Goal: Use online tool/utility: Utilize a website feature to perform a specific function

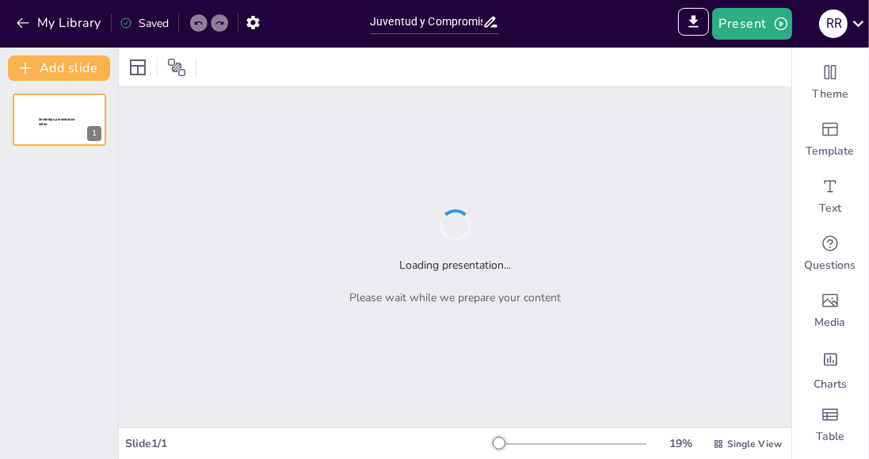
type input "Juventud y Compromiso: Acciones para Erradicar la Violencia de Género"
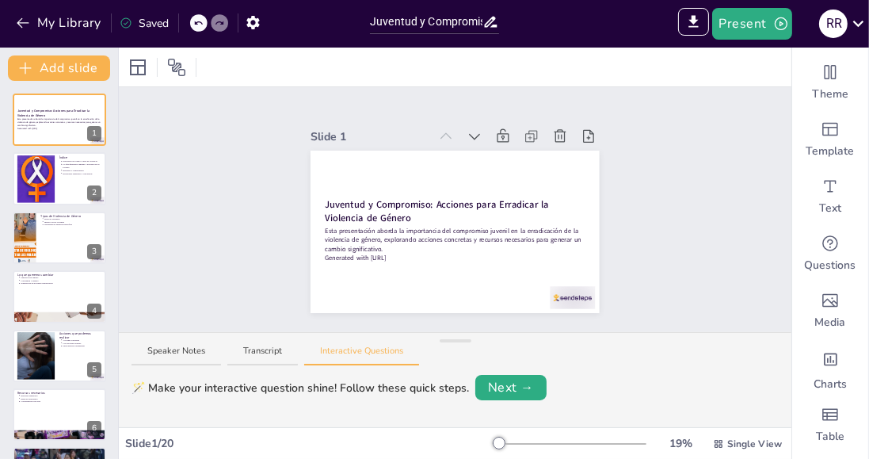
click at [32, 191] on div at bounding box center [36, 179] width 104 height 48
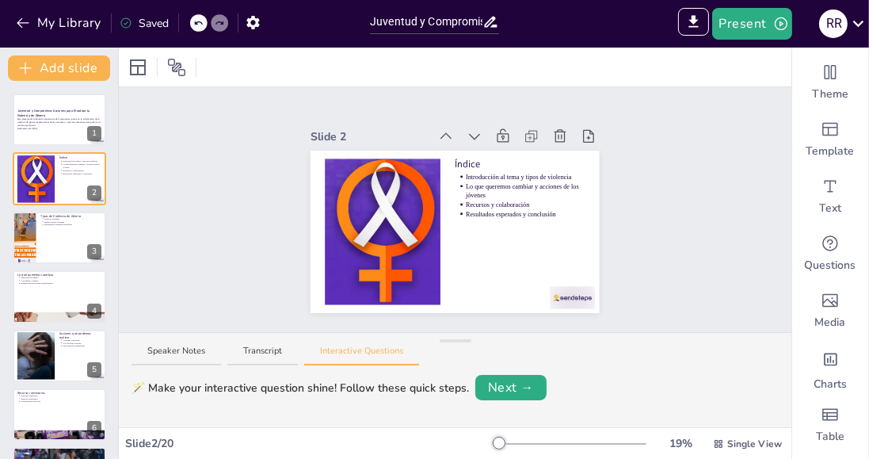
click at [46, 249] on div at bounding box center [59, 237] width 93 height 52
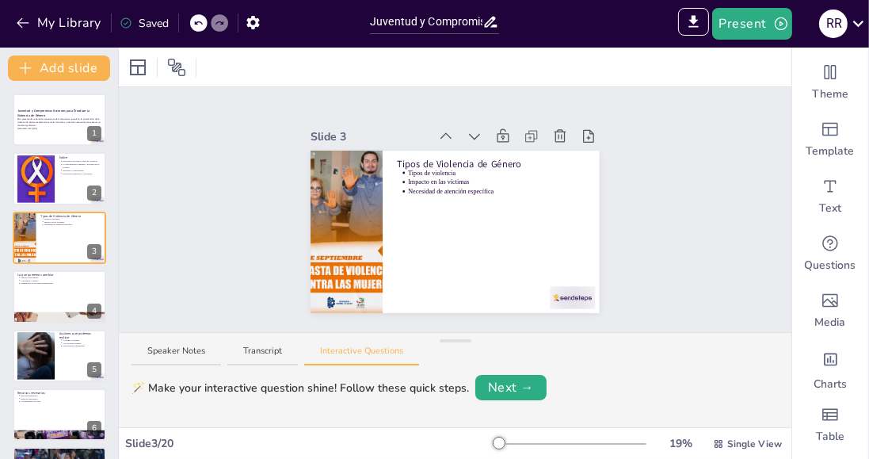
click at [63, 289] on button at bounding box center [69, 284] width 19 height 19
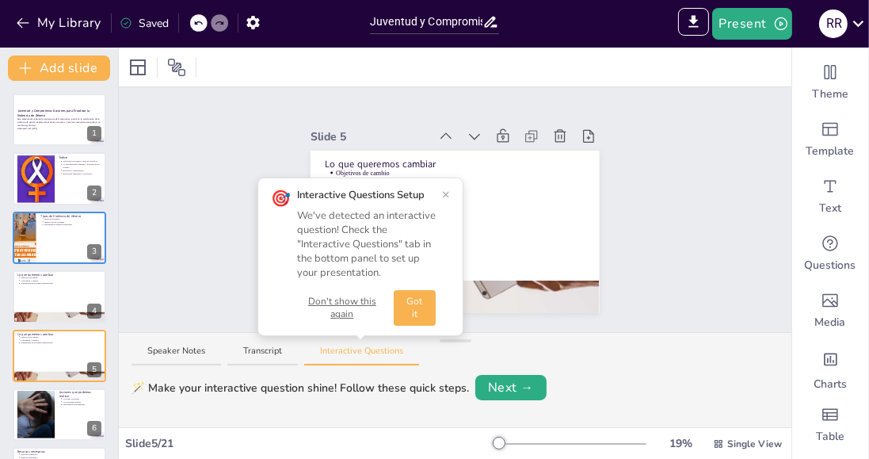
scroll to position [86, 0]
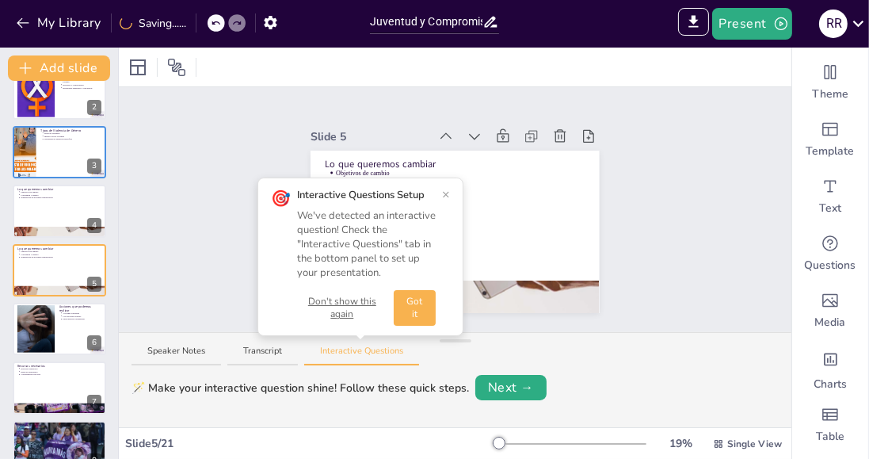
click at [420, 311] on button "Got it" at bounding box center [415, 308] width 42 height 36
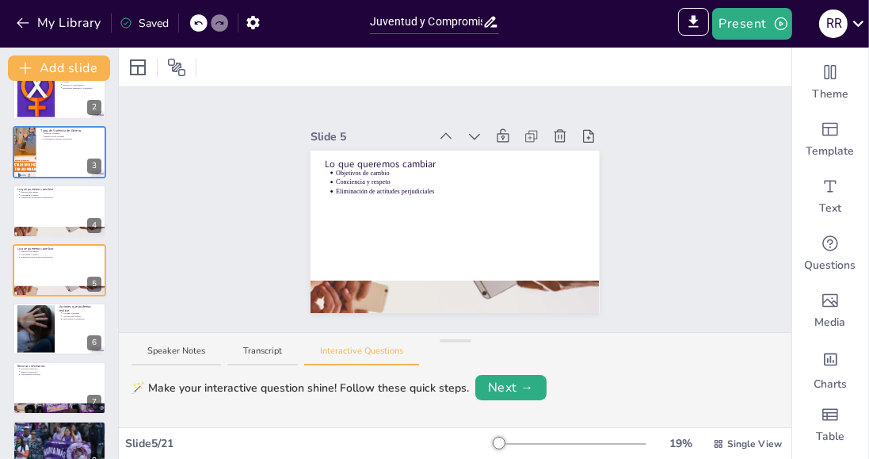
click at [517, 394] on button "Next →" at bounding box center [510, 387] width 71 height 25
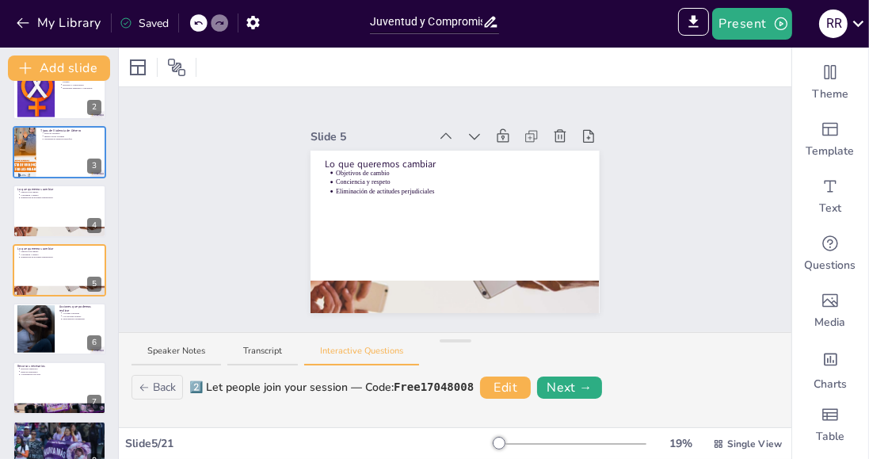
click at [511, 387] on button "Edit" at bounding box center [505, 387] width 51 height 22
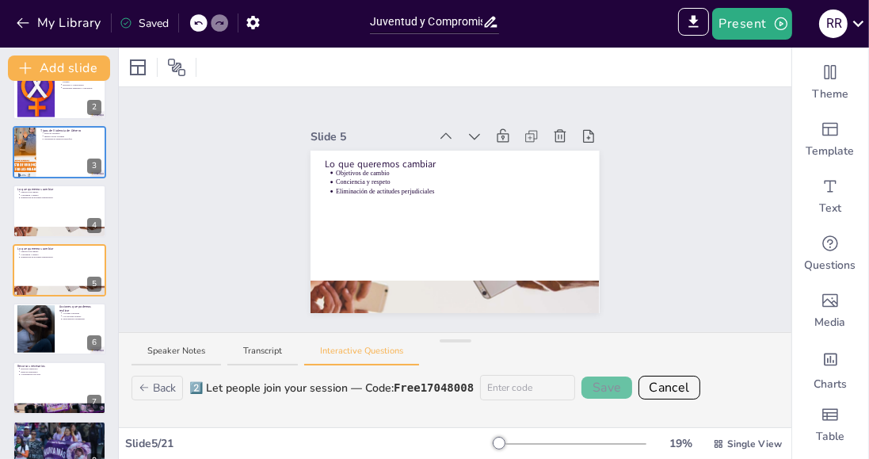
click at [526, 389] on input at bounding box center [527, 387] width 95 height 25
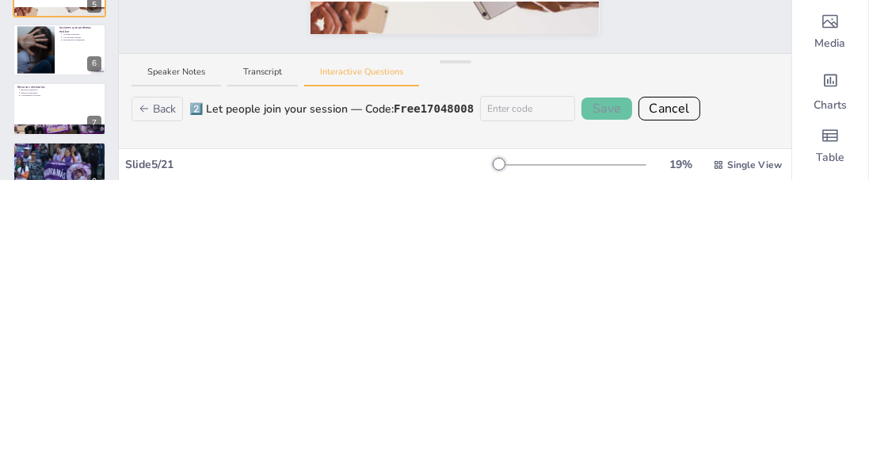
type input "17048008"
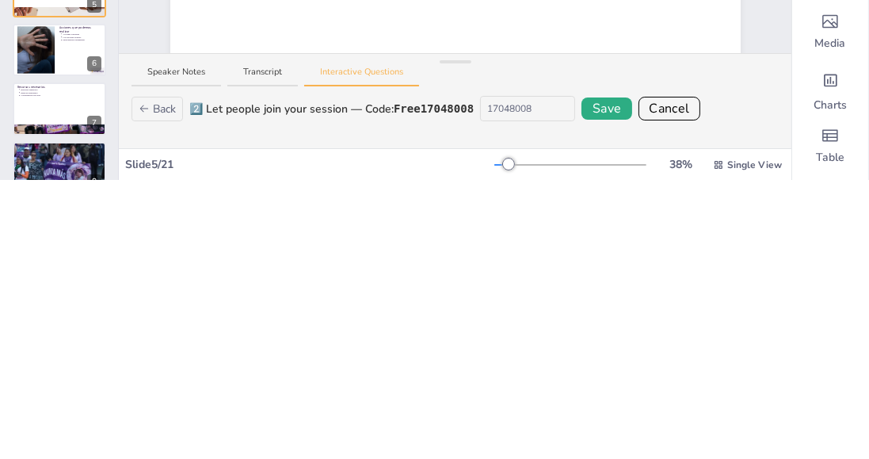
type input "17048008"
click at [613, 388] on button "Save" at bounding box center [606, 387] width 51 height 22
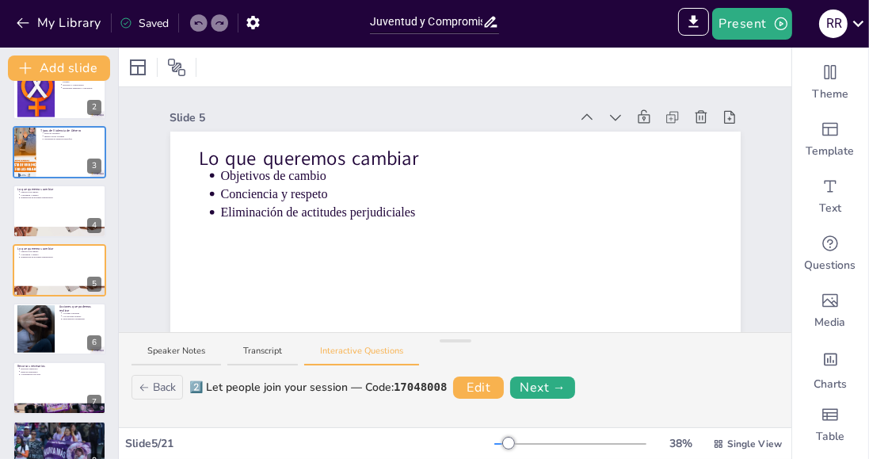
click at [558, 380] on button "Next →" at bounding box center [542, 387] width 65 height 22
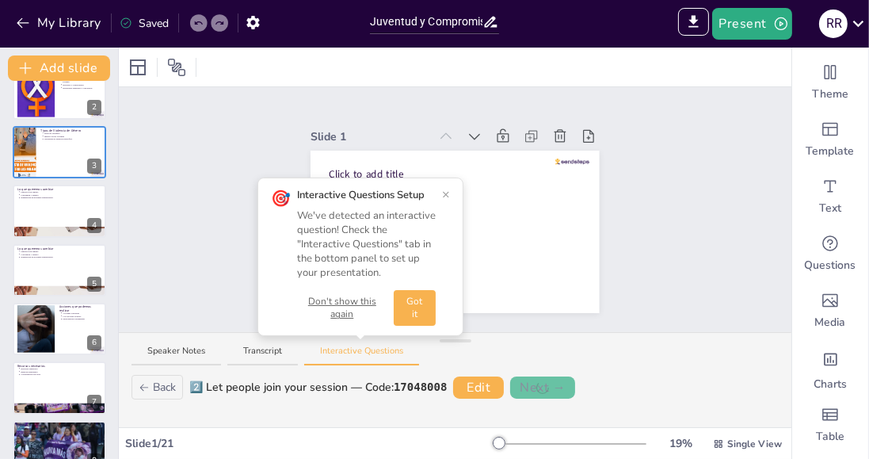
click at [424, 304] on button "Got it" at bounding box center [415, 308] width 42 height 36
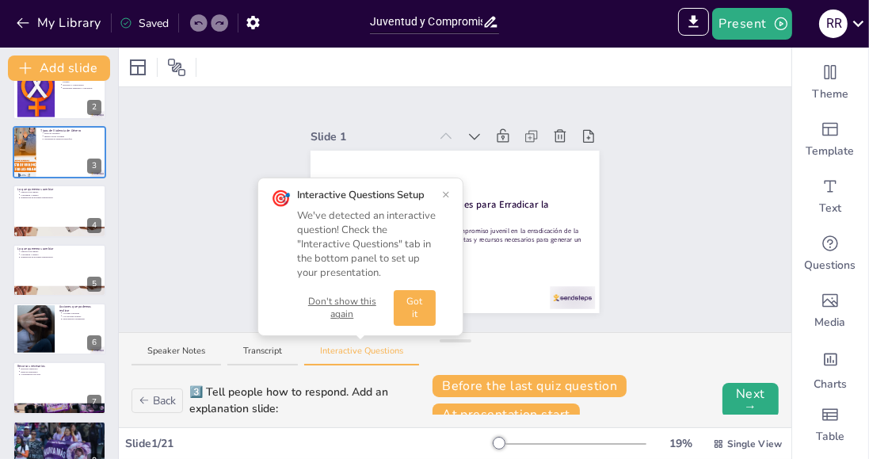
click at [426, 314] on button "Got it" at bounding box center [415, 308] width 42 height 36
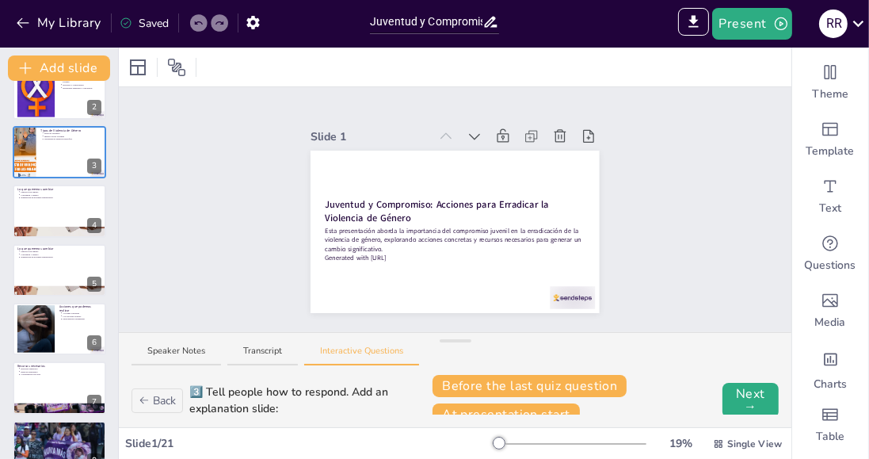
click at [749, 393] on button "Next →" at bounding box center [750, 400] width 56 height 35
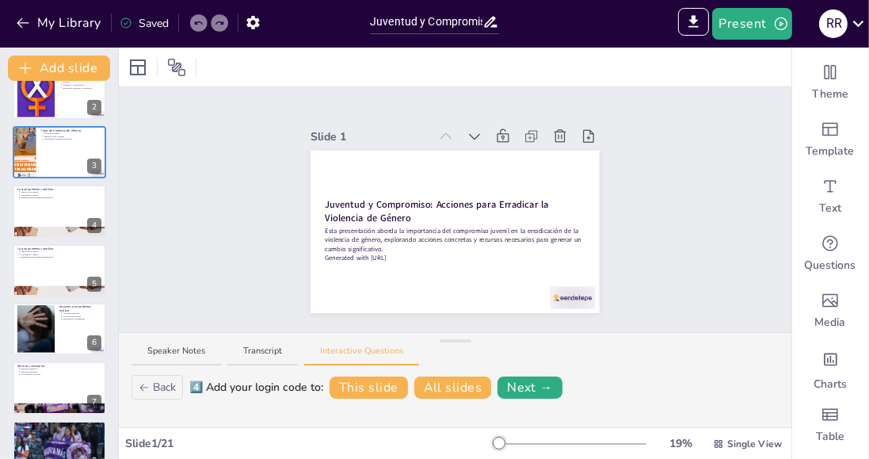
click at [533, 393] on button "Next →" at bounding box center [529, 387] width 65 height 22
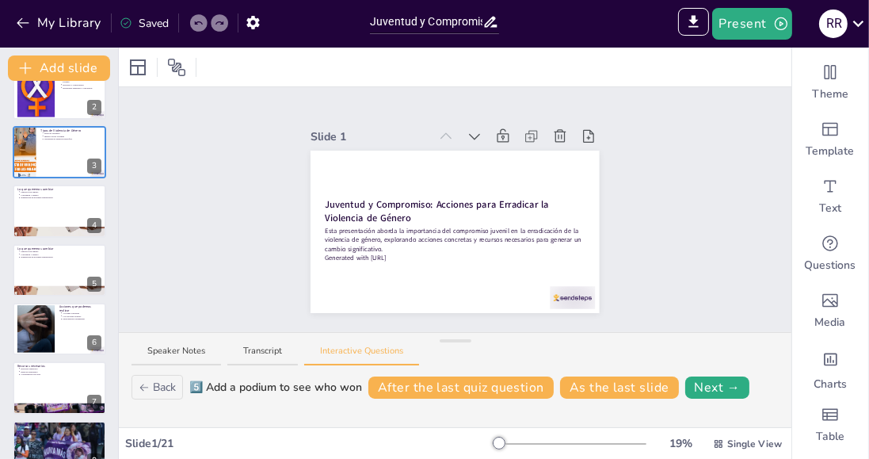
click at [719, 388] on button "Next →" at bounding box center [717, 387] width 65 height 22
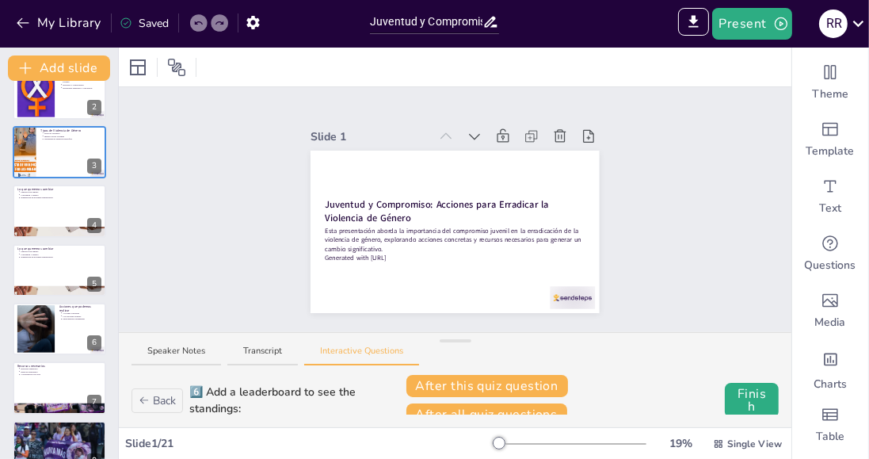
click at [732, 409] on button "Finish" at bounding box center [752, 400] width 54 height 35
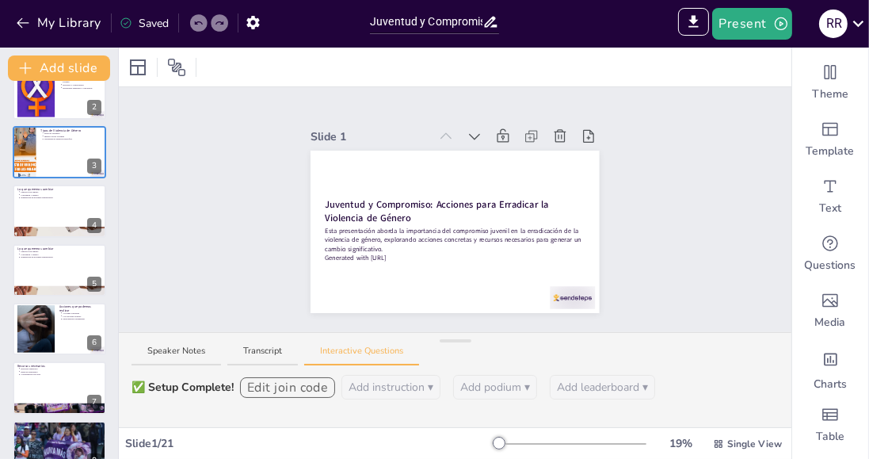
click at [276, 349] on button "Transcript" at bounding box center [262, 355] width 70 height 21
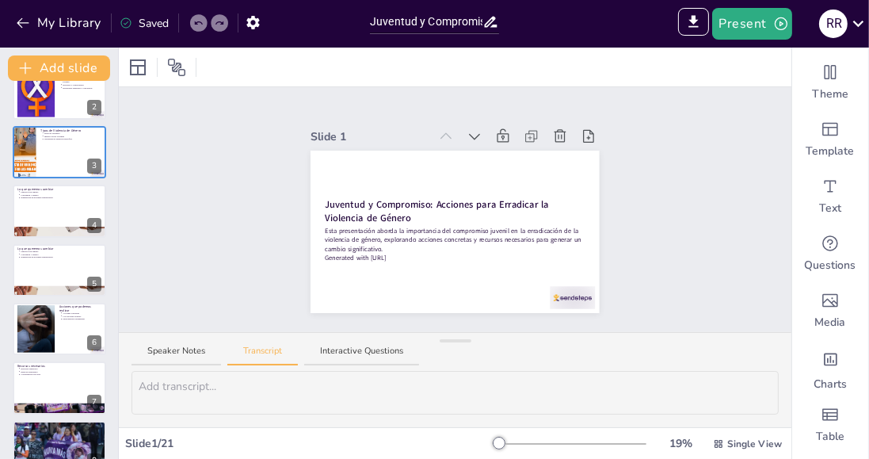
click at [168, 345] on button "Speaker Notes" at bounding box center [175, 355] width 89 height 21
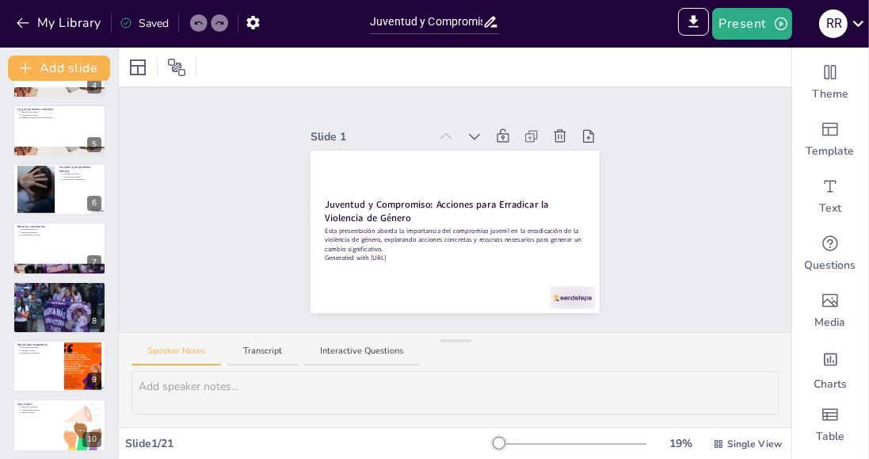
scroll to position [240, 0]
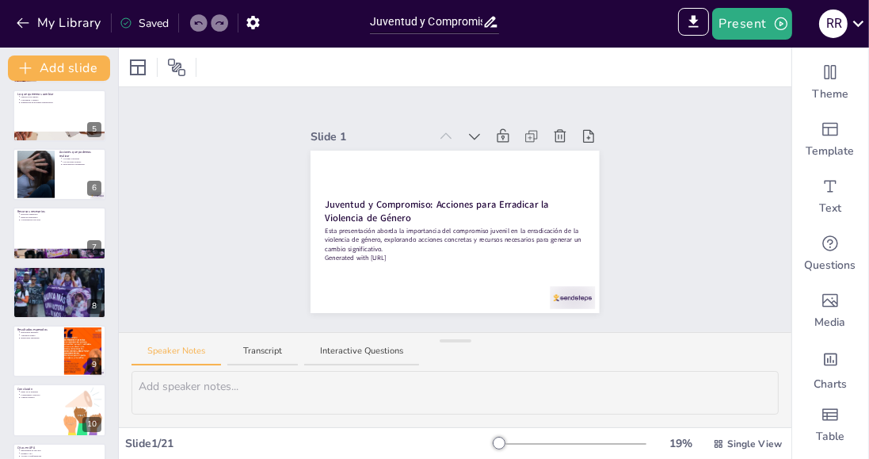
click at [70, 345] on button at bounding box center [69, 338] width 19 height 19
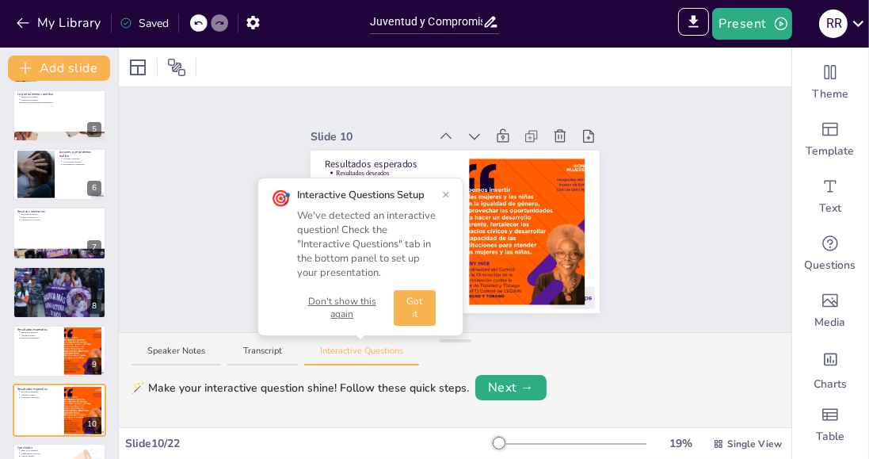
scroll to position [380, 0]
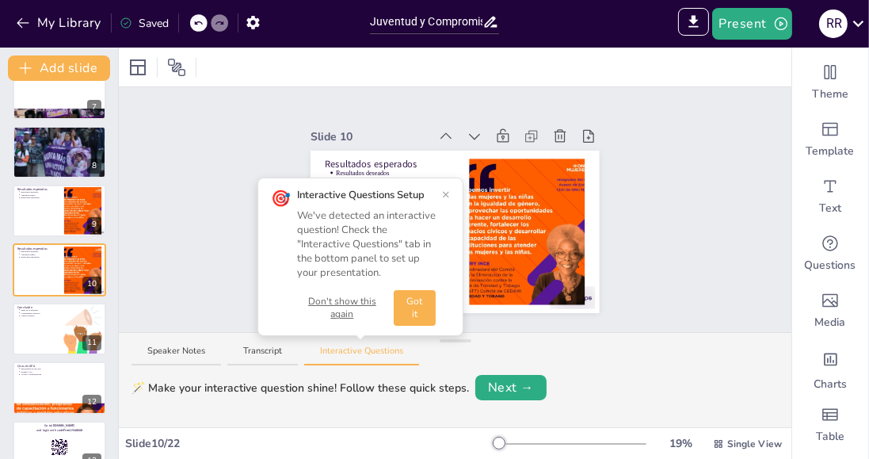
click at [508, 390] on button "Next →" at bounding box center [510, 387] width 71 height 25
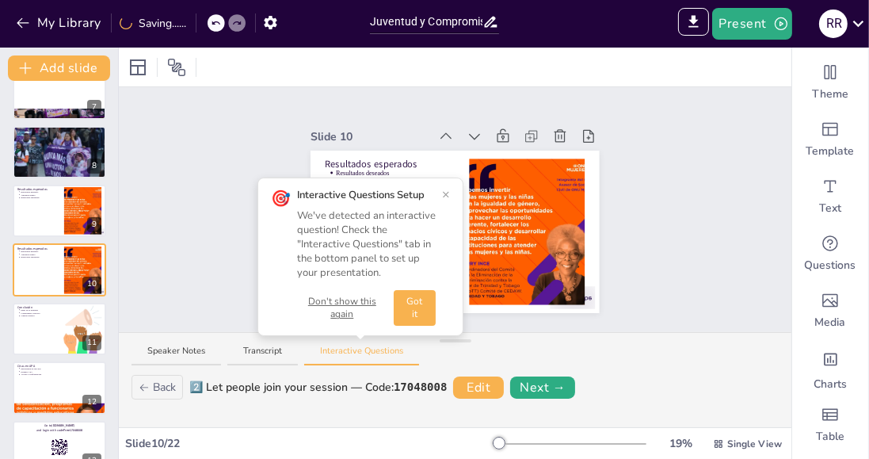
click at [410, 322] on button "Got it" at bounding box center [415, 308] width 42 height 36
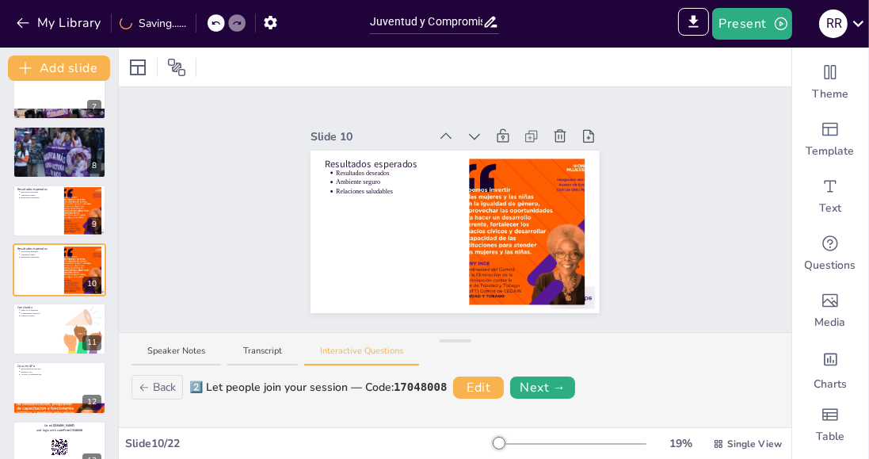
click at [561, 384] on button "Next →" at bounding box center [542, 387] width 65 height 22
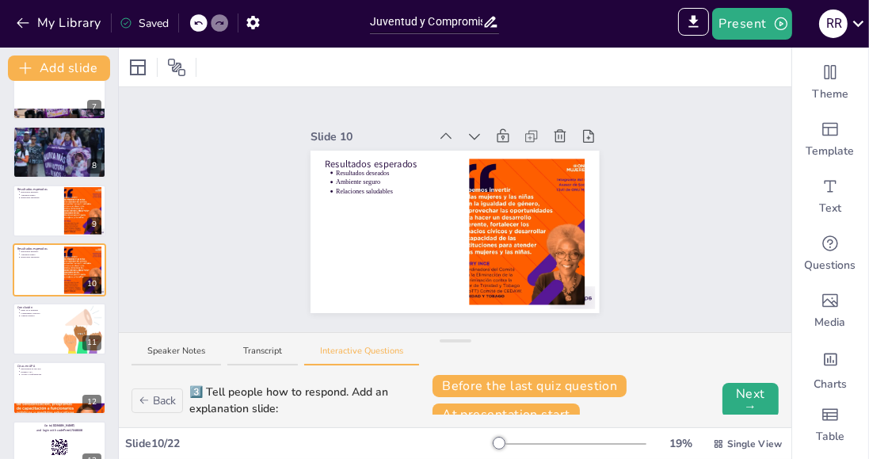
scroll to position [10, 0]
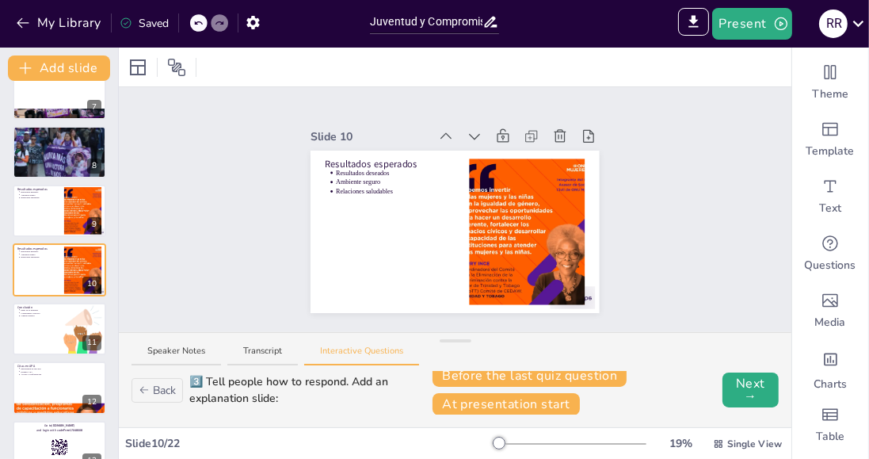
click at [546, 409] on button "At presentation start" at bounding box center [505, 404] width 147 height 22
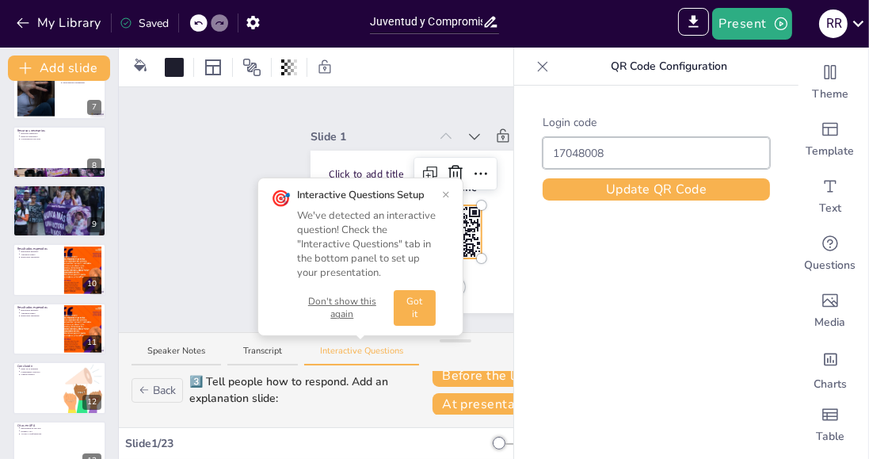
type input "17048008"
click at [239, 260] on div "Slide 1 Click to add title Click to add text Welcome Slide 2 Juventud y Comprom…" at bounding box center [455, 209] width 672 height 245
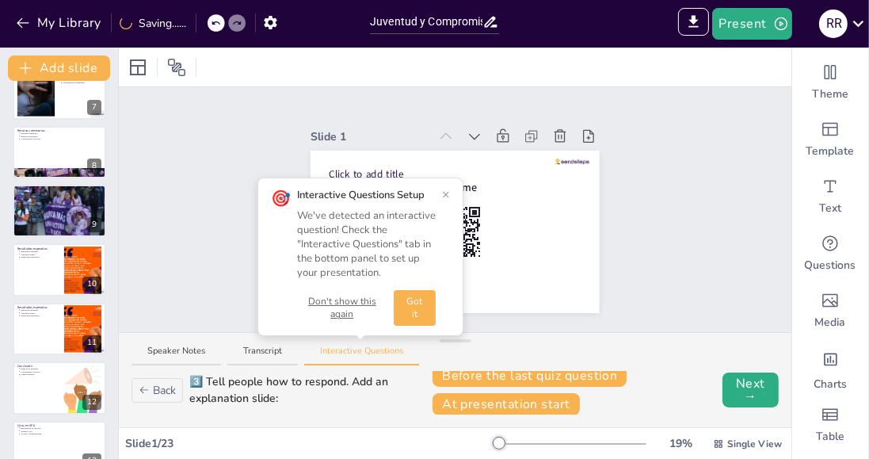
click at [455, 187] on div "🎯 Interactive Questions Setup We've detected an interactive question! Check the…" at bounding box center [360, 256] width 206 height 159
click at [442, 193] on button "×" at bounding box center [446, 194] width 8 height 13
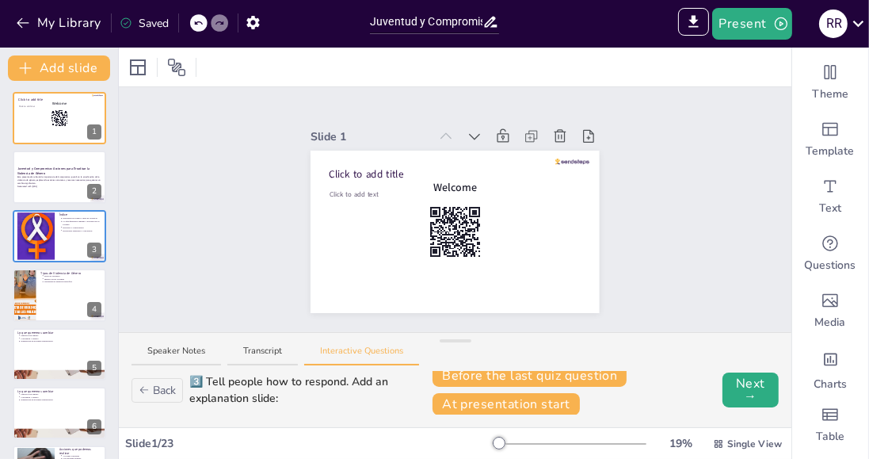
scroll to position [0, 0]
click at [65, 409] on button at bounding box center [69, 402] width 19 height 19
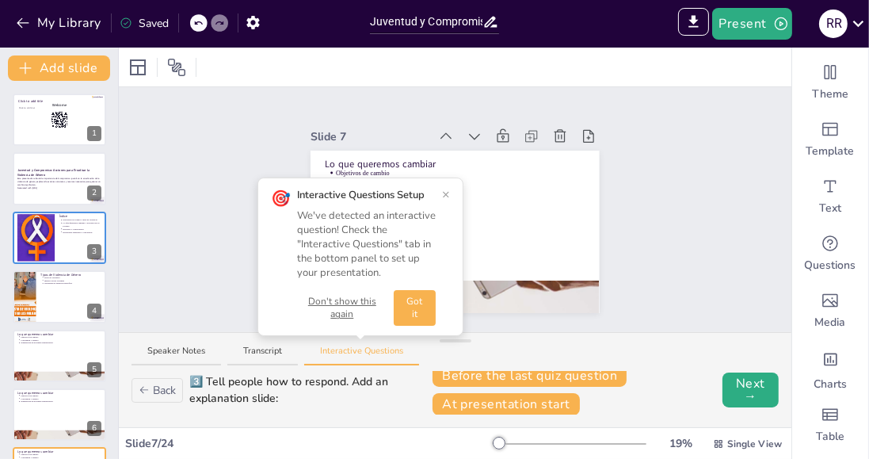
click at [63, 292] on button at bounding box center [69, 284] width 19 height 19
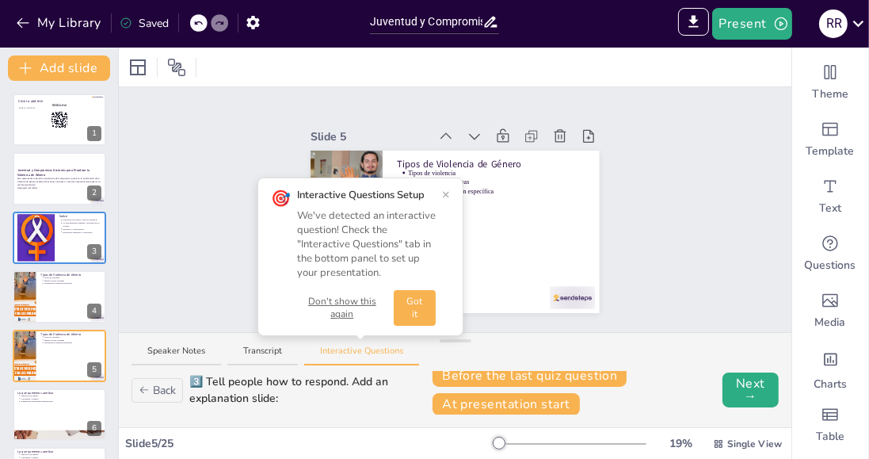
click at [74, 245] on div at bounding box center [59, 237] width 93 height 52
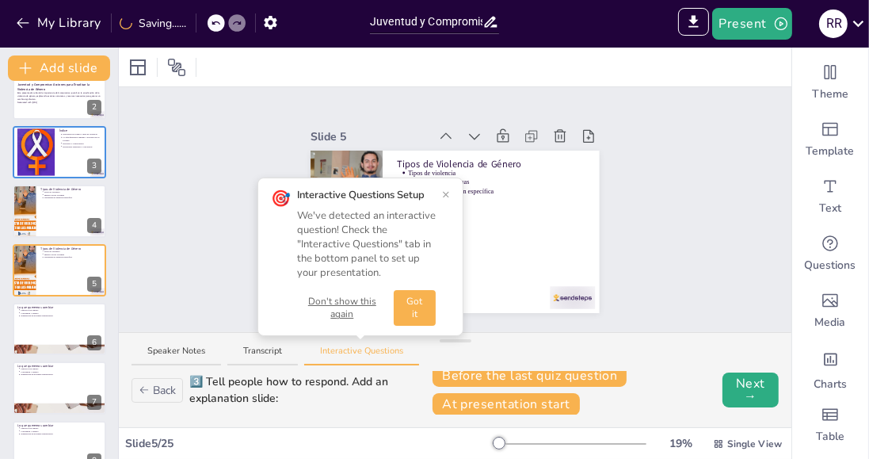
click at [456, 187] on div "🎯 Interactive Questions Setup We've detected an interactive question! Check the…" at bounding box center [360, 256] width 206 height 159
click at [447, 192] on button "×" at bounding box center [446, 194] width 8 height 13
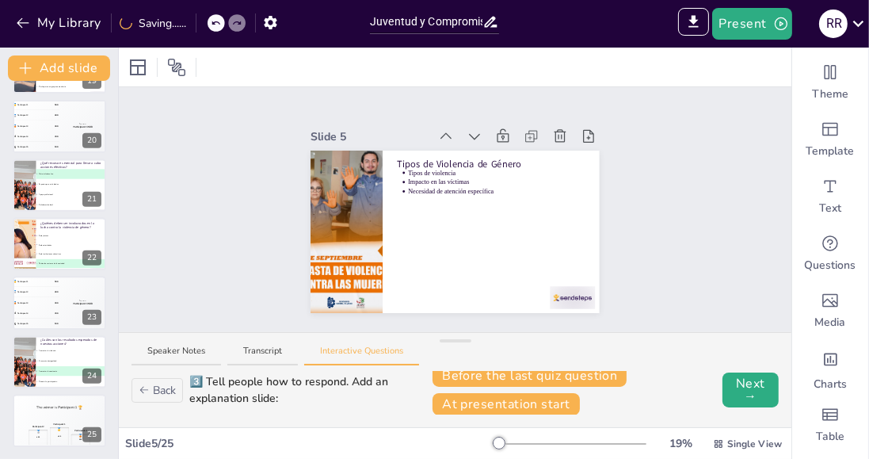
scroll to position [1114, 0]
click at [64, 372] on li "C Aumentar la conciencia" at bounding box center [71, 370] width 70 height 10
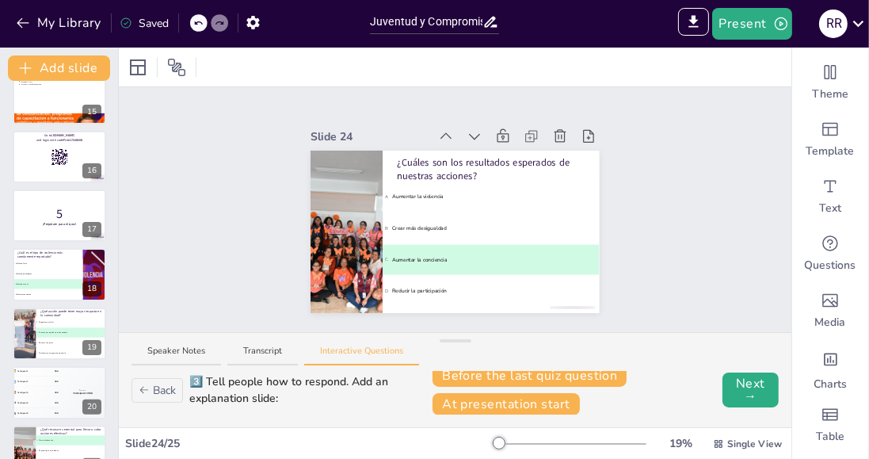
scroll to position [845, 0]
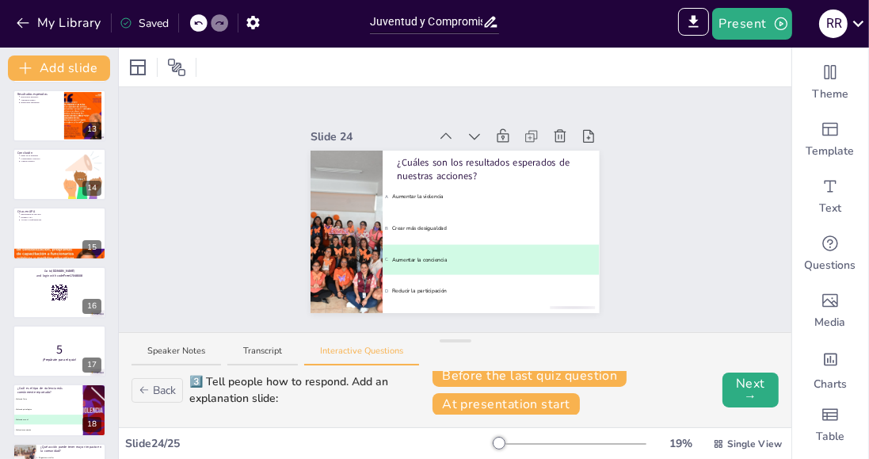
click at [61, 242] on div at bounding box center [59, 233] width 93 height 52
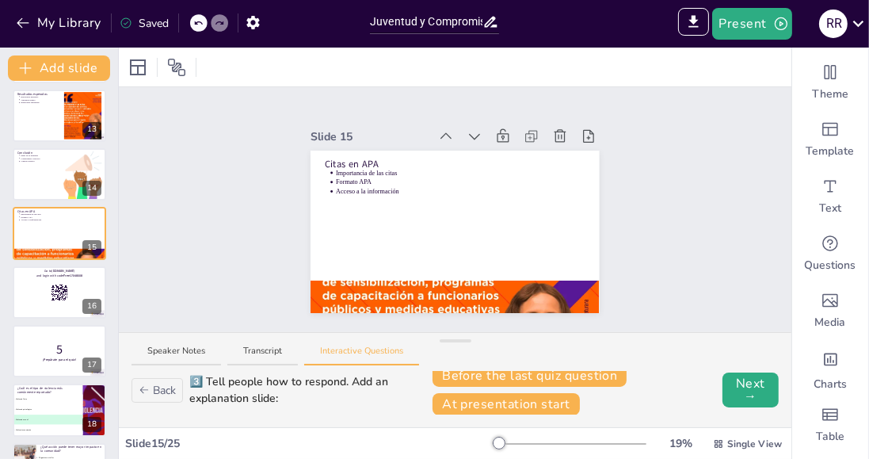
scroll to position [675, 0]
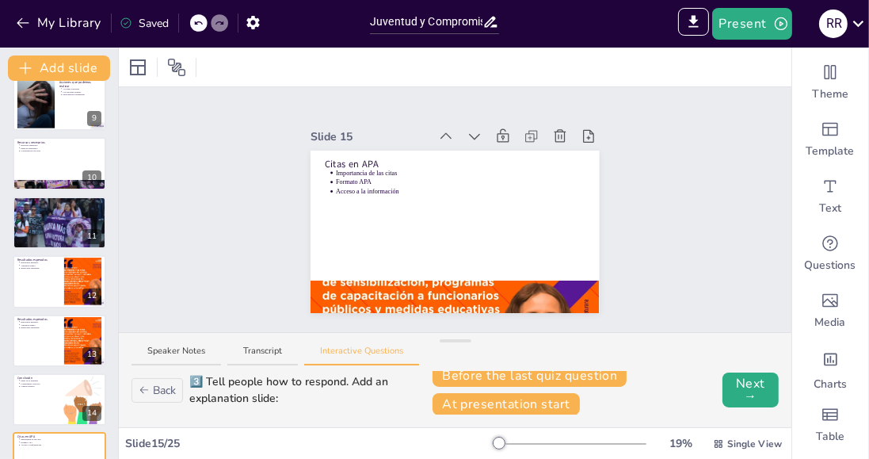
click at [55, 326] on p "Relaciones saludables" at bounding box center [40, 327] width 39 height 3
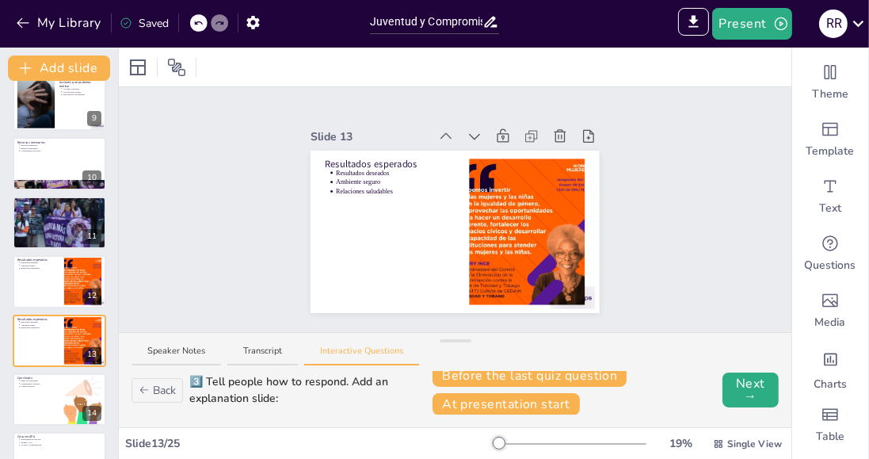
scroll to position [557, 0]
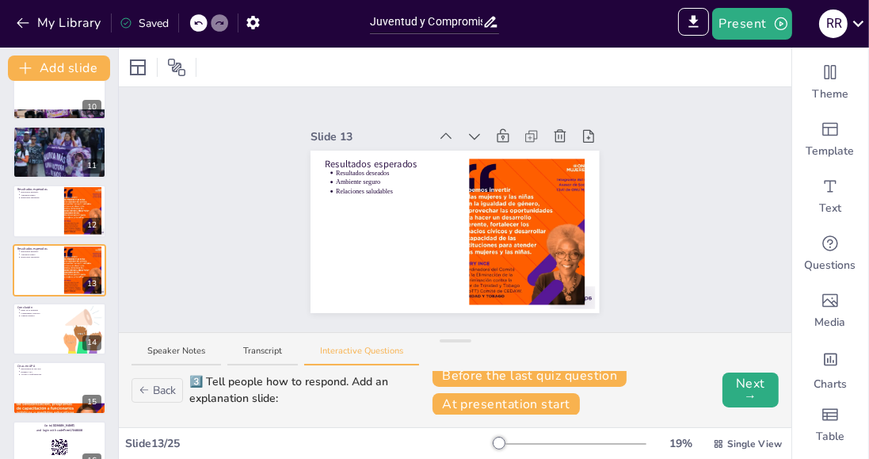
click at [70, 264] on button at bounding box center [69, 258] width 19 height 19
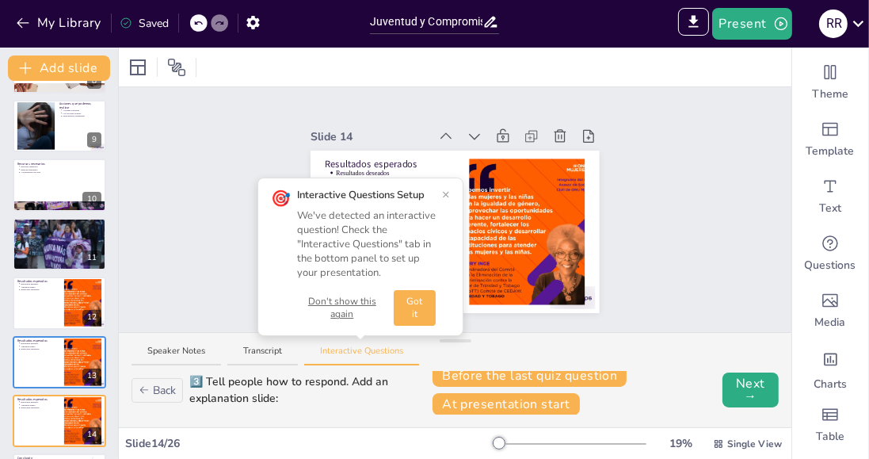
scroll to position [463, 0]
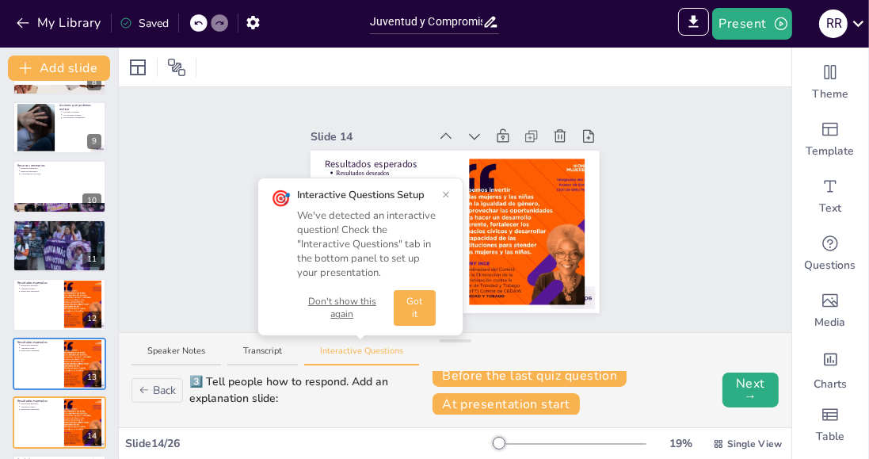
click at [423, 299] on button "Got it" at bounding box center [415, 308] width 42 height 36
